Goal: Check status: Check status

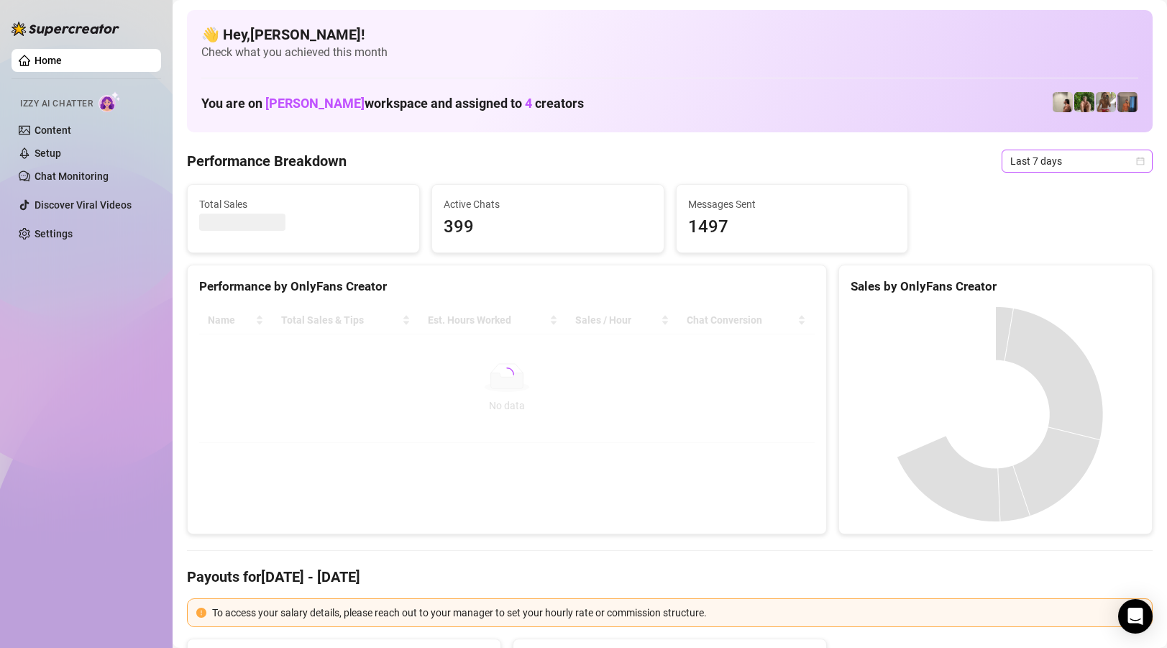
click at [1128, 169] on span "Last 7 days" at bounding box center [1078, 161] width 134 height 22
click at [1057, 278] on div "Custom date" at bounding box center [1077, 282] width 128 height 16
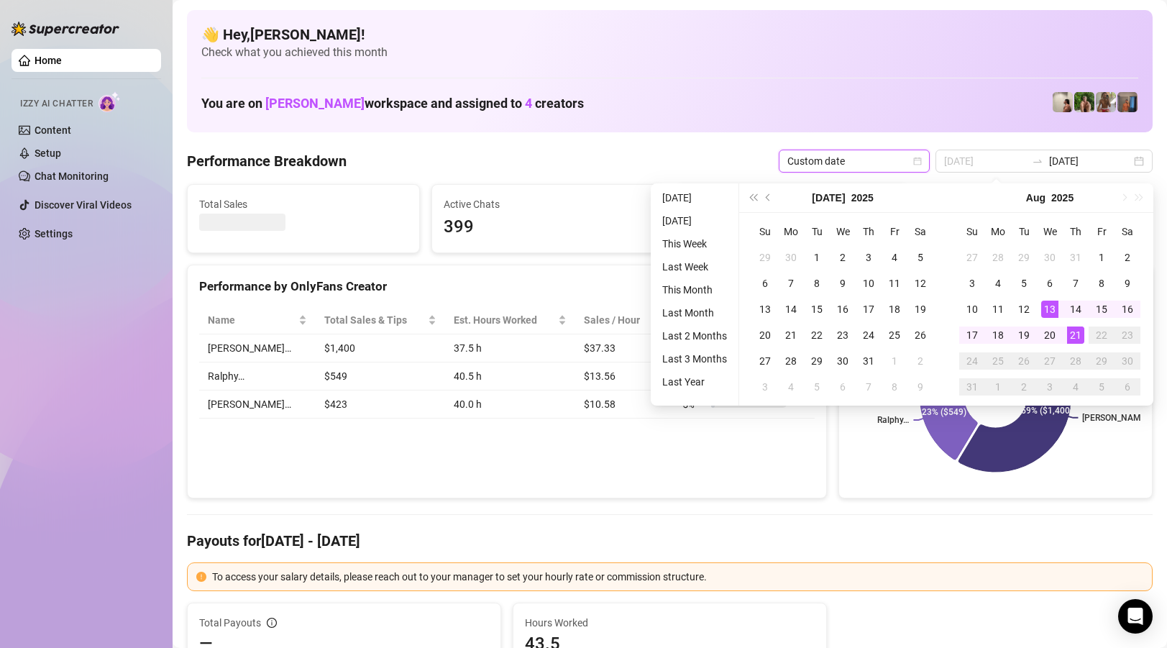
type input "[DATE]"
click at [1078, 337] on div "21" at bounding box center [1075, 335] width 17 height 17
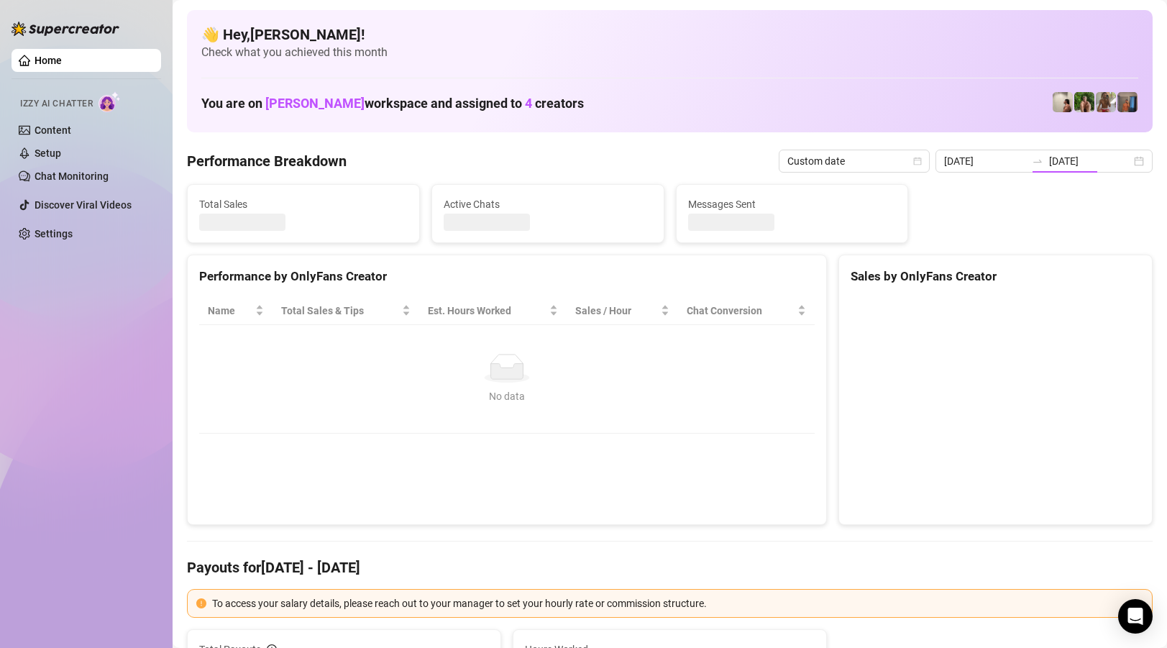
type input "[DATE]"
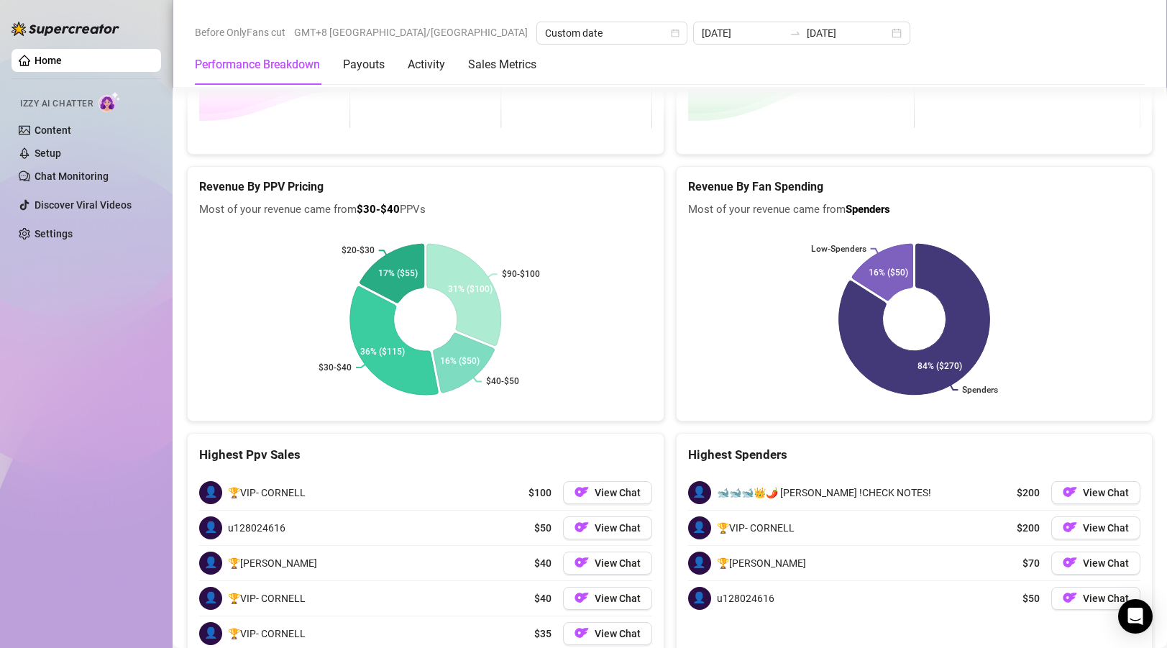
scroll to position [2294, 0]
